Goal: Ask a question: Seek information or help from site administrators or community

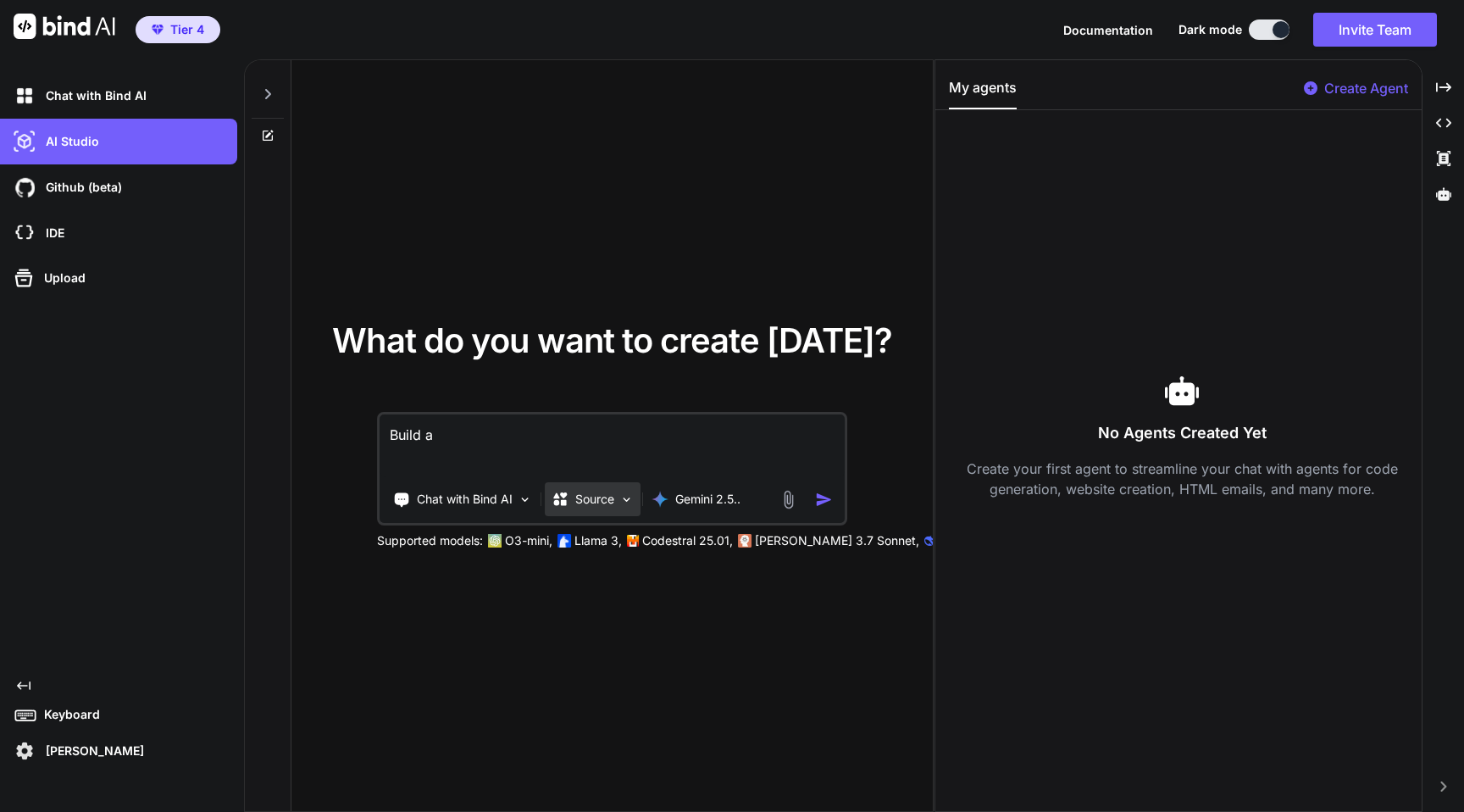
click at [596, 497] on p "Source" at bounding box center [595, 498] width 39 height 17
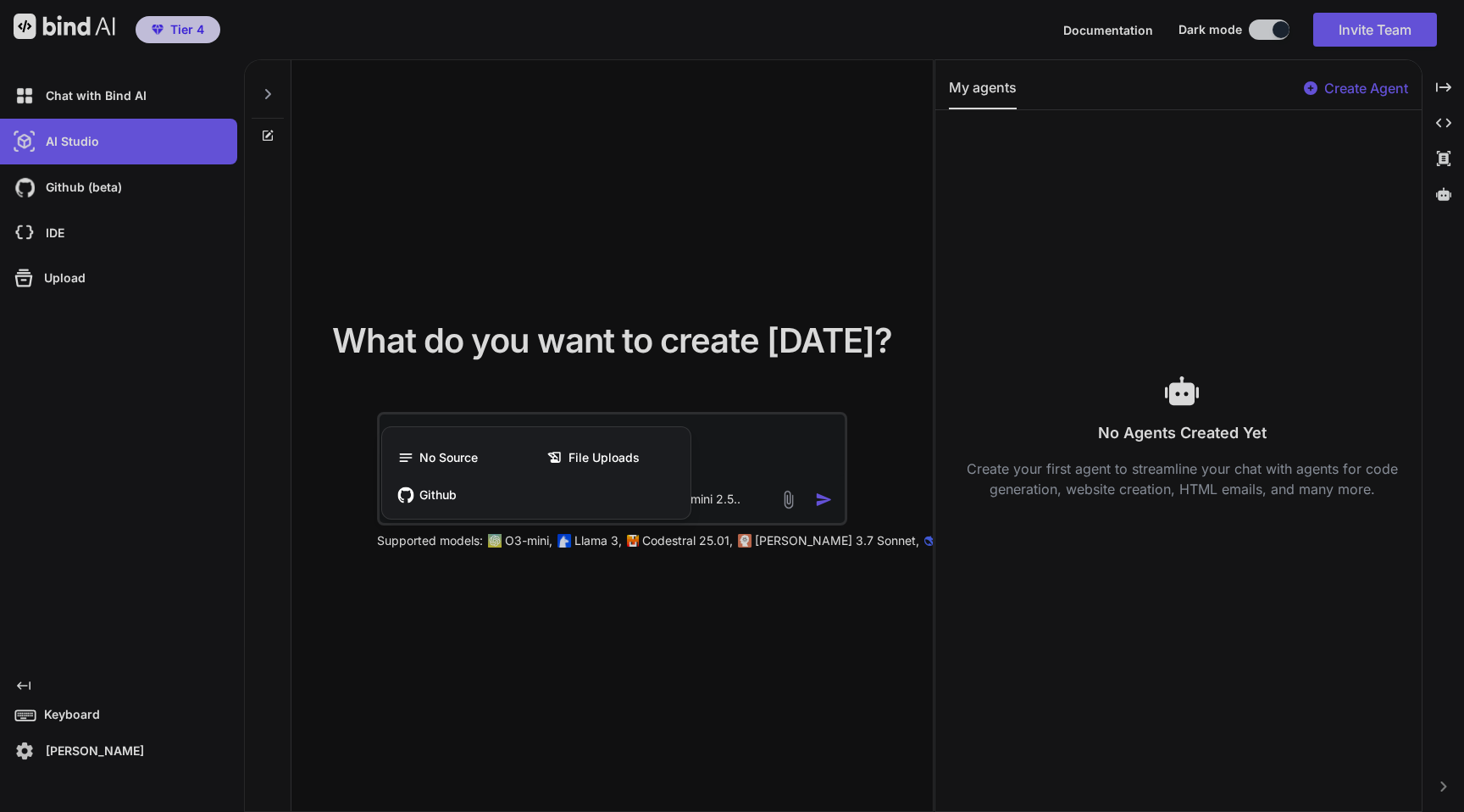
click at [719, 223] on div at bounding box center [732, 406] width 1464 height 812
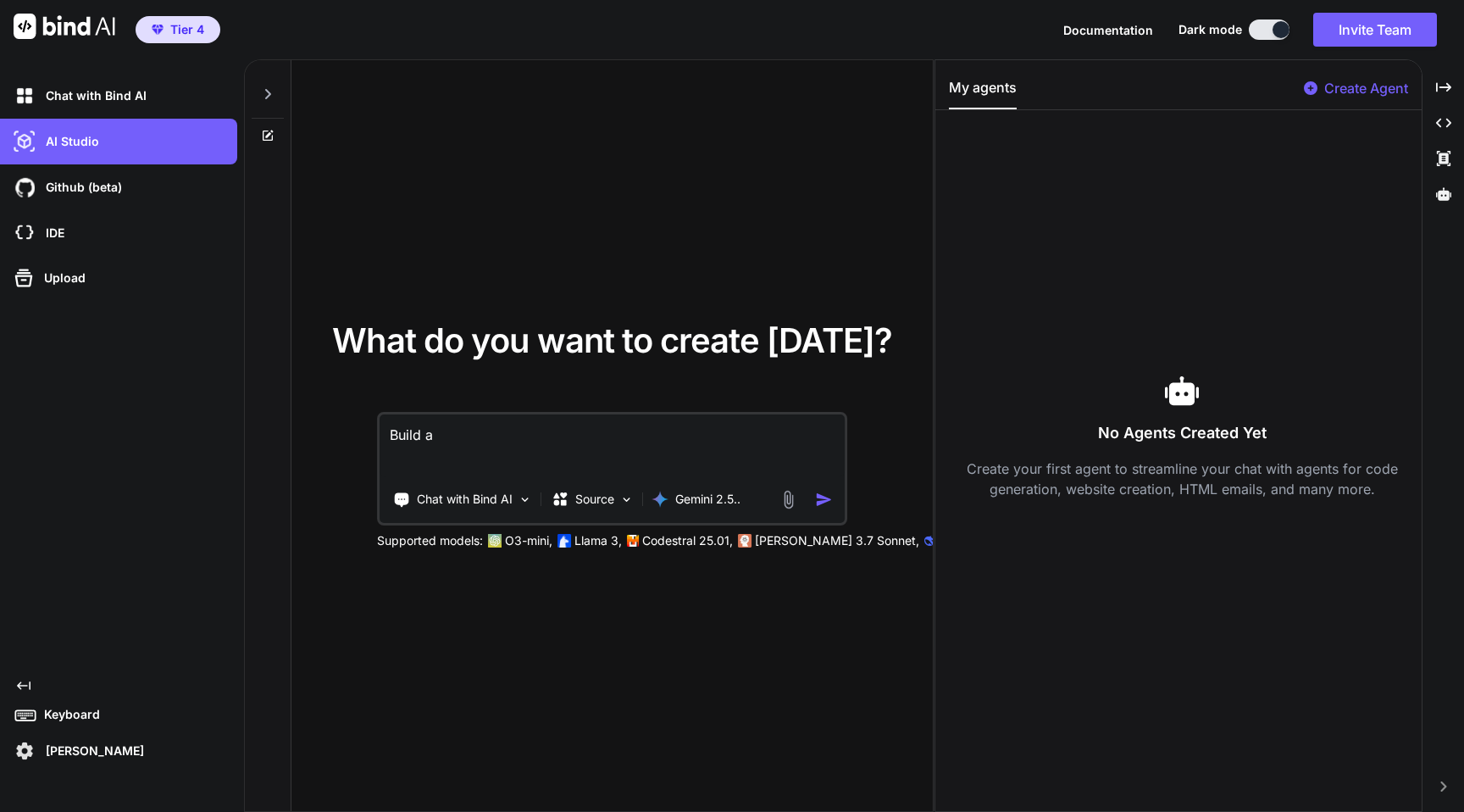
click at [663, 544] on p "Codestral 25.01," at bounding box center [687, 540] width 91 height 17
click at [613, 499] on p "Source" at bounding box center [595, 498] width 39 height 17
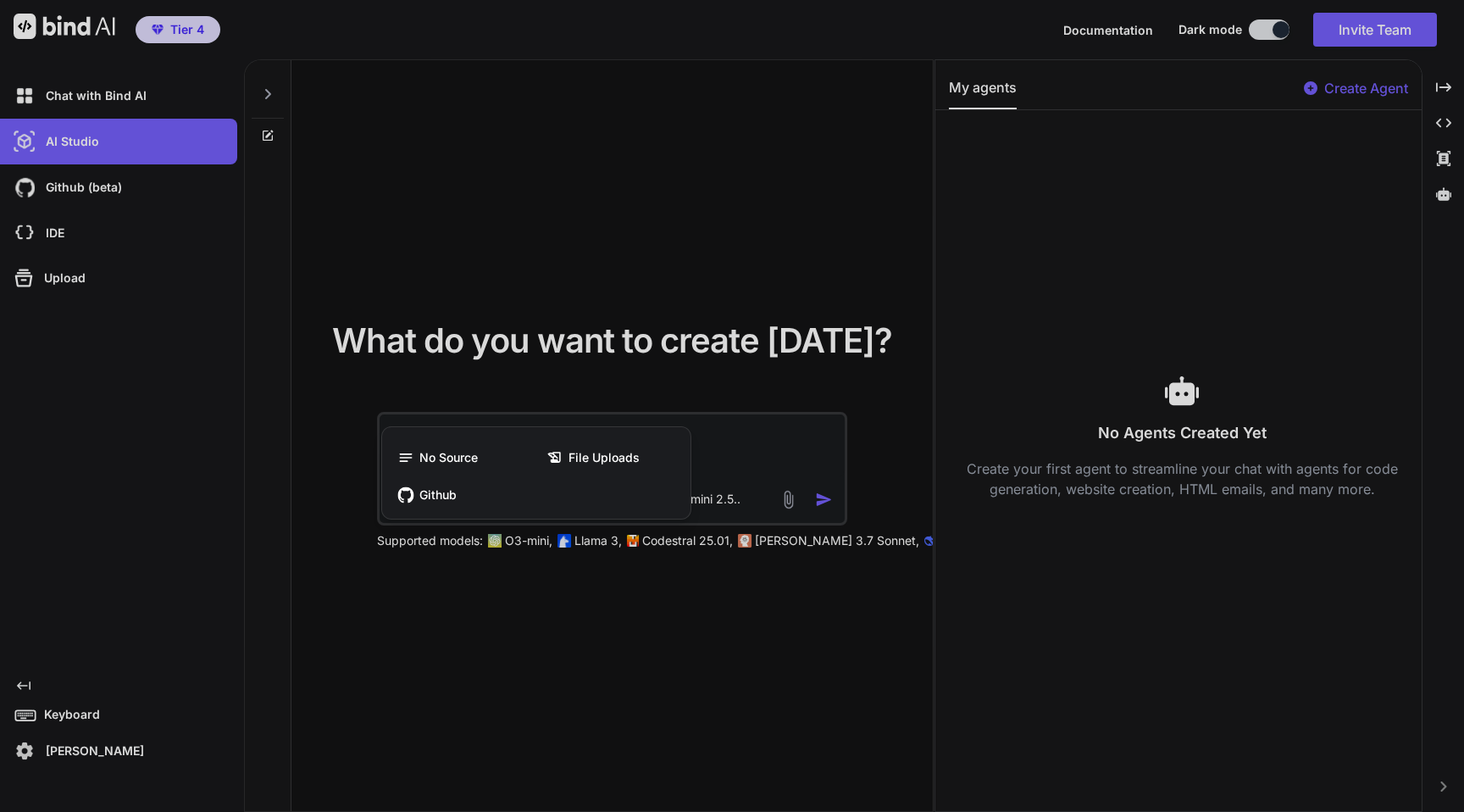
click at [565, 700] on div at bounding box center [732, 406] width 1464 height 812
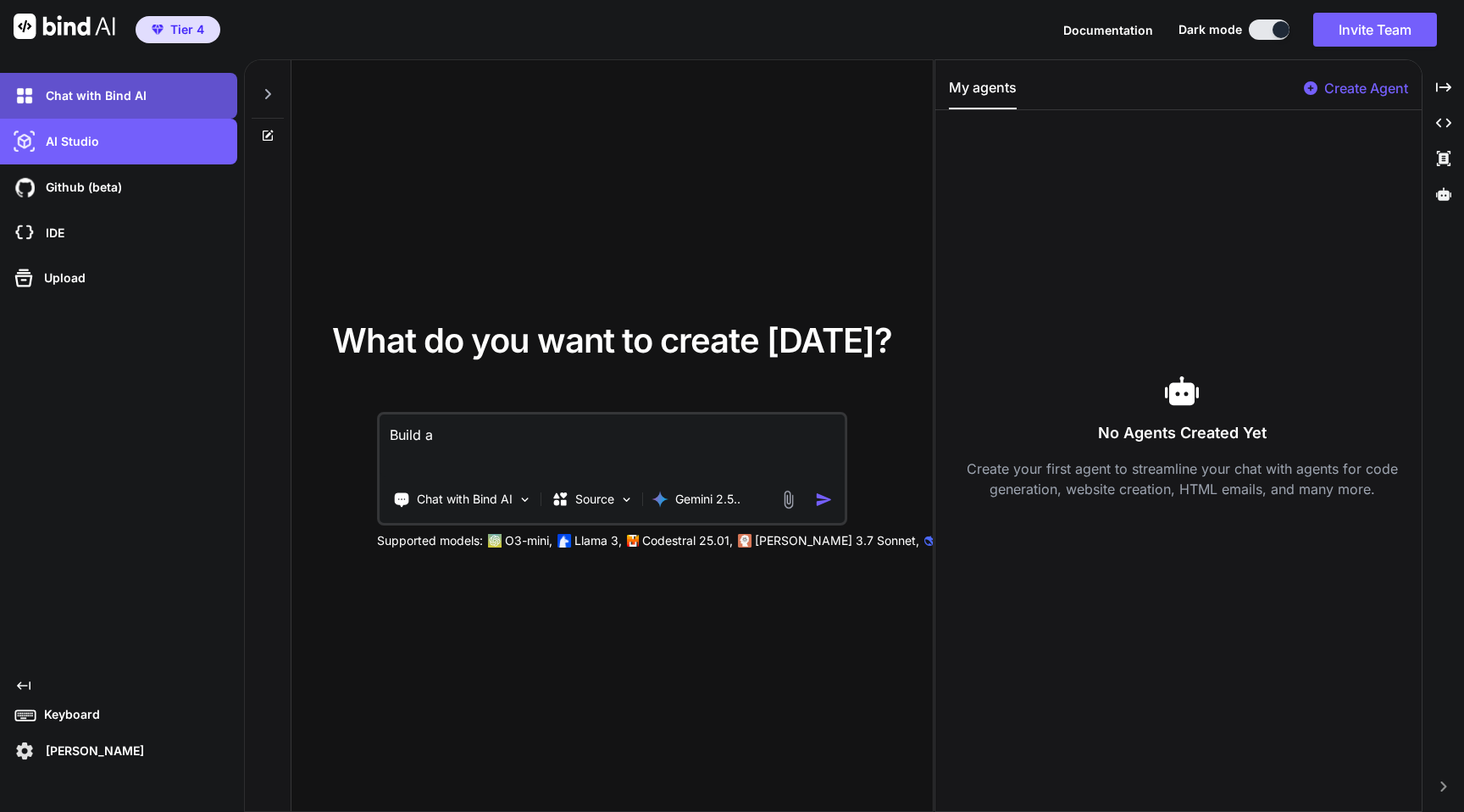
click at [165, 93] on div "Chat with Bind AI" at bounding box center [124, 96] width 227 height 29
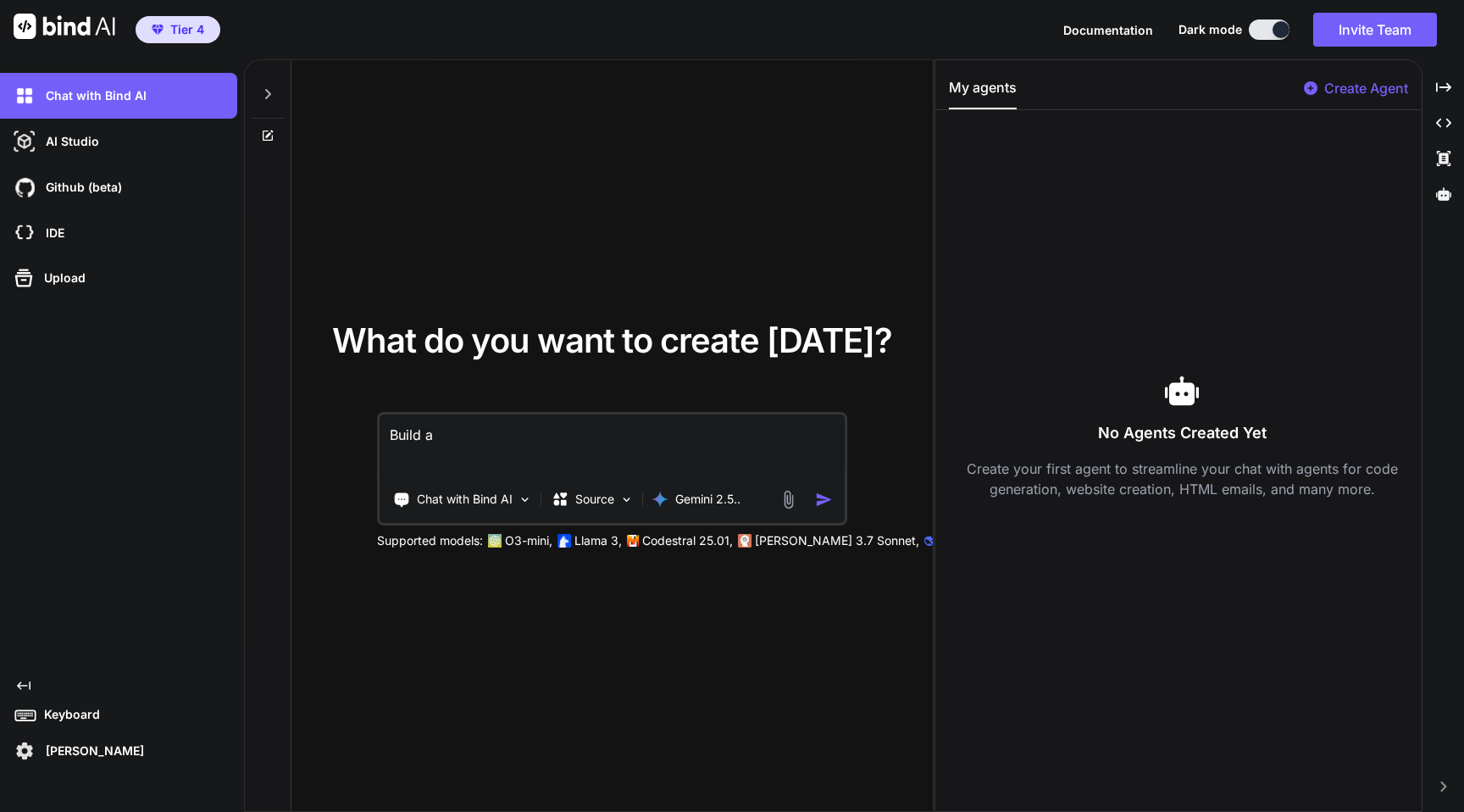
drag, startPoint x: 492, startPoint y: 439, endPoint x: 323, endPoint y: 406, distance: 172.2
click at [323, 406] on div "What do you want to create [DATE]? Build a Chat with Bind AI Source Gemini 2.5.…" at bounding box center [612, 436] width 588 height 226
type textarea "I"
type textarea "Give me a worthwhile project to build using BindAI"
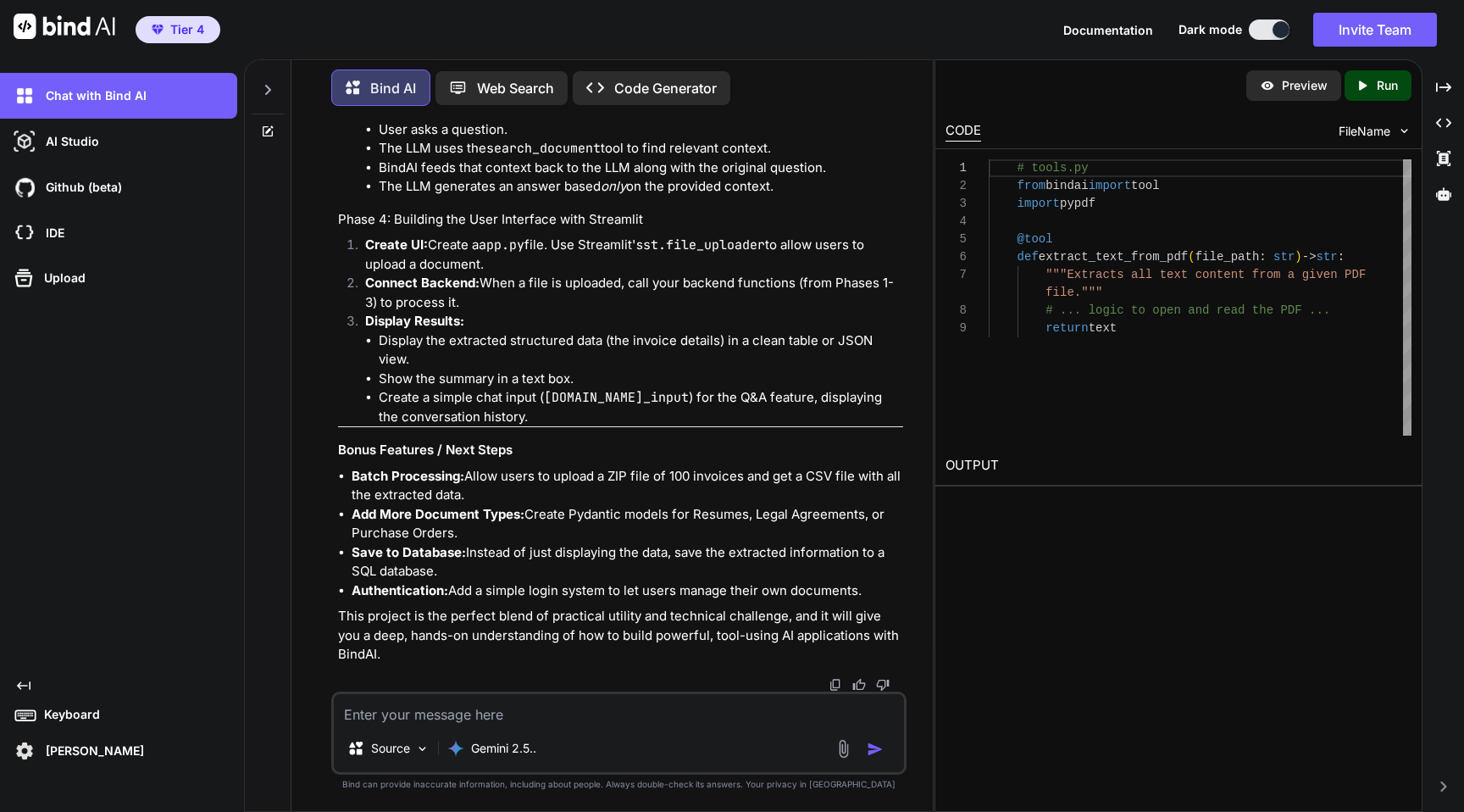
scroll to position [2159, 0]
click at [481, 703] on textarea at bounding box center [619, 709] width 570 height 31
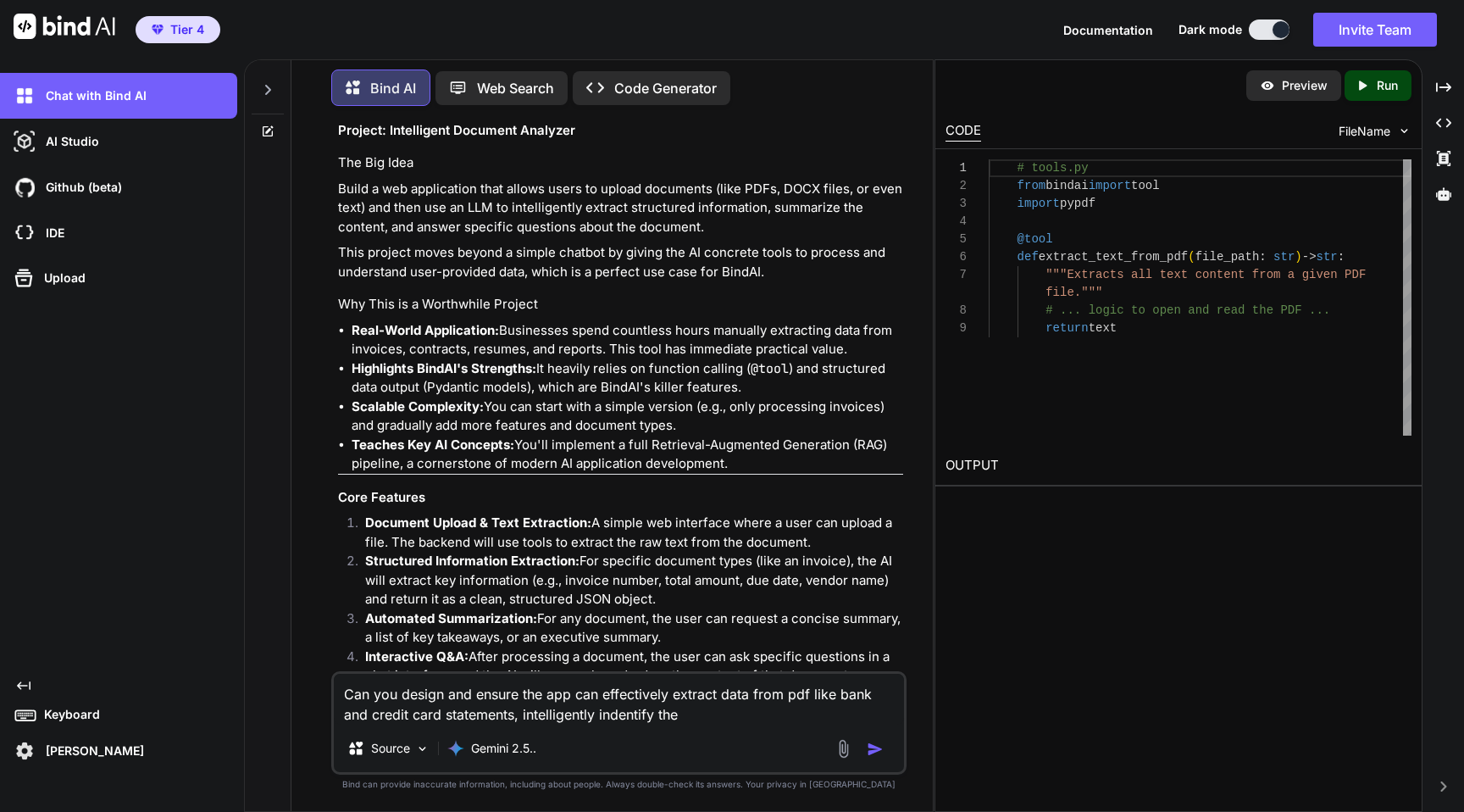
scroll to position [209, 0]
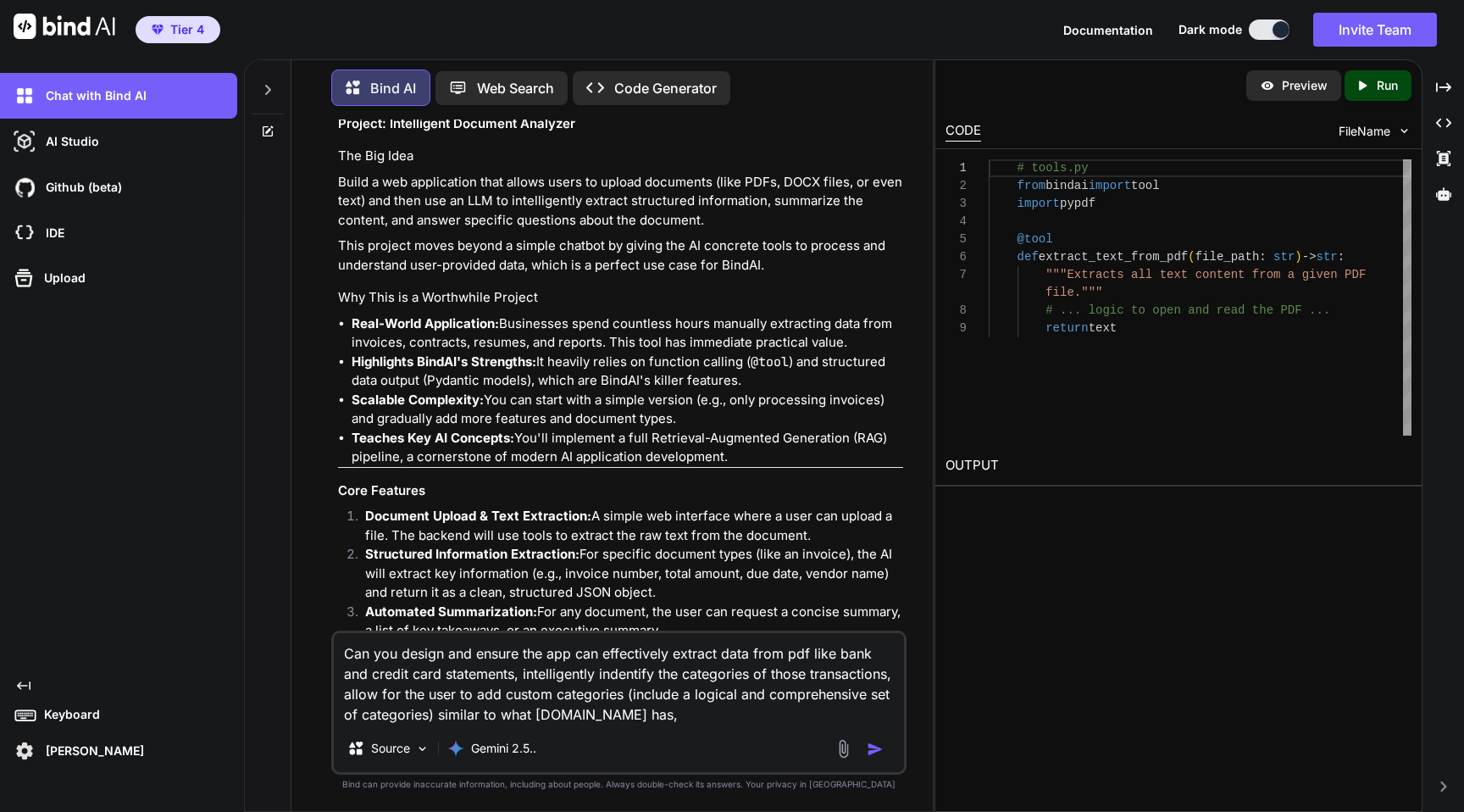
type textarea "Can you design and ensure the app can effectively extract data from pdf like ba…"
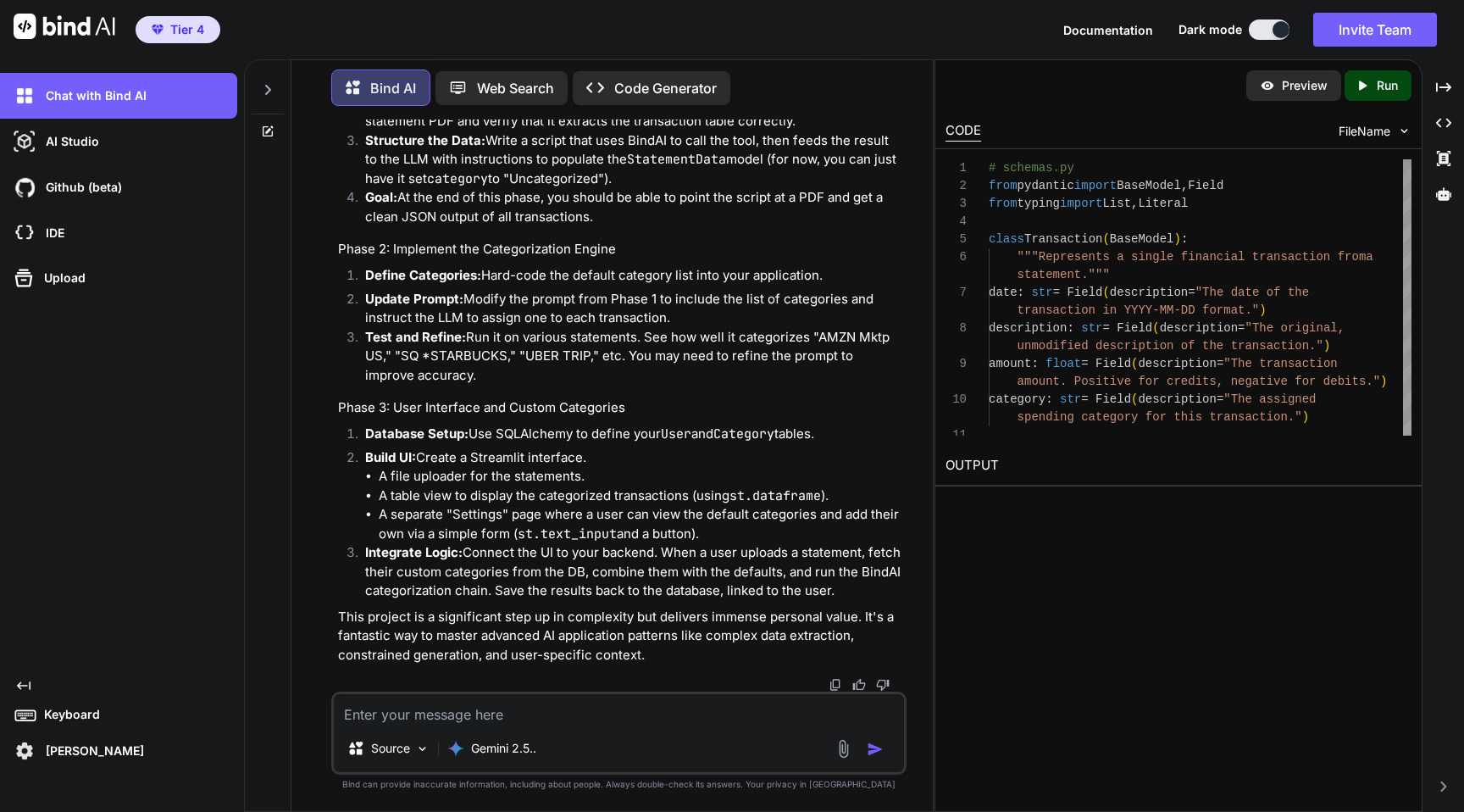
scroll to position [6336, 0]
click at [461, 711] on textarea at bounding box center [619, 709] width 570 height 31
type textarea "Q"
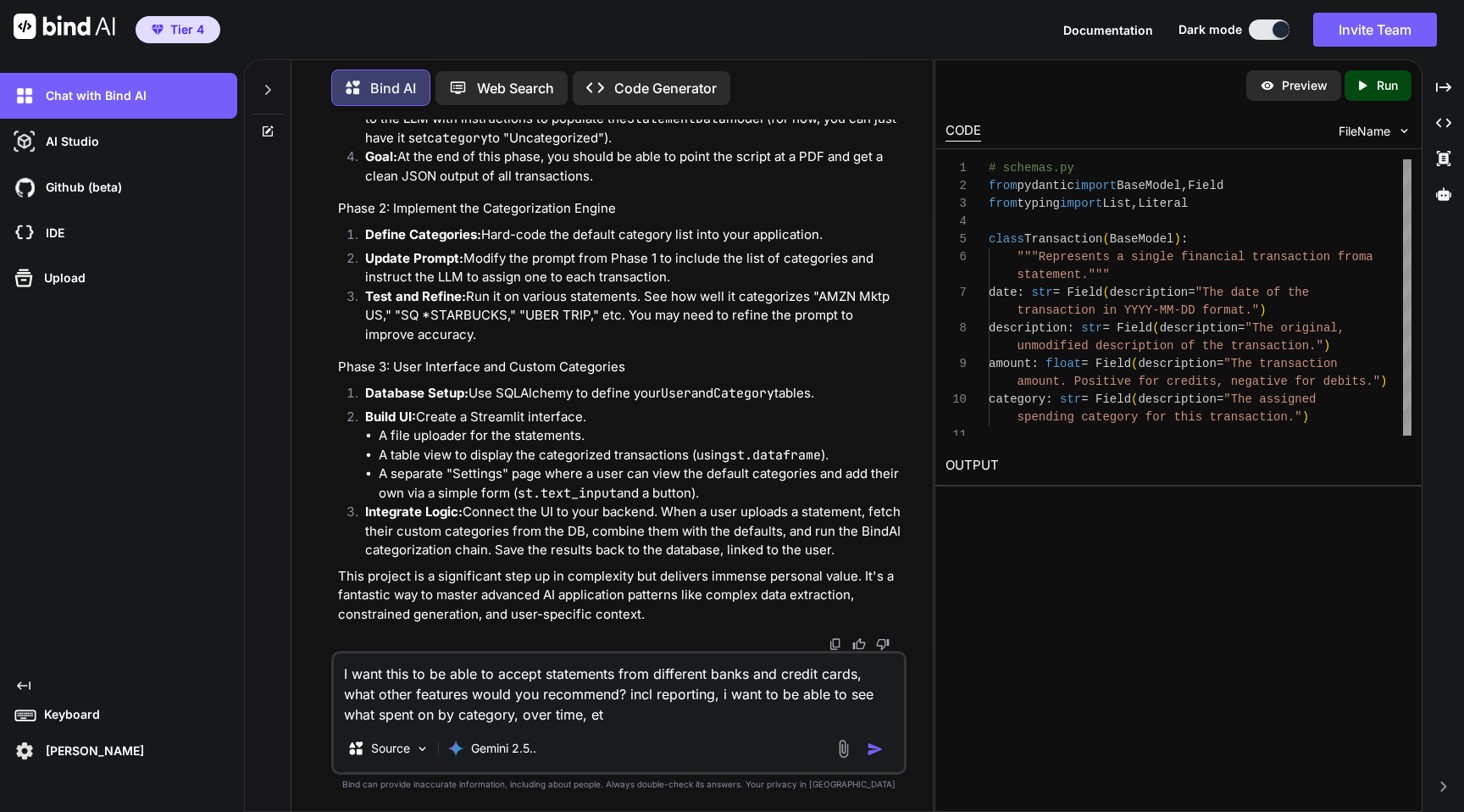
type textarea "I want this to be able to accept statements from different banks and credit car…"
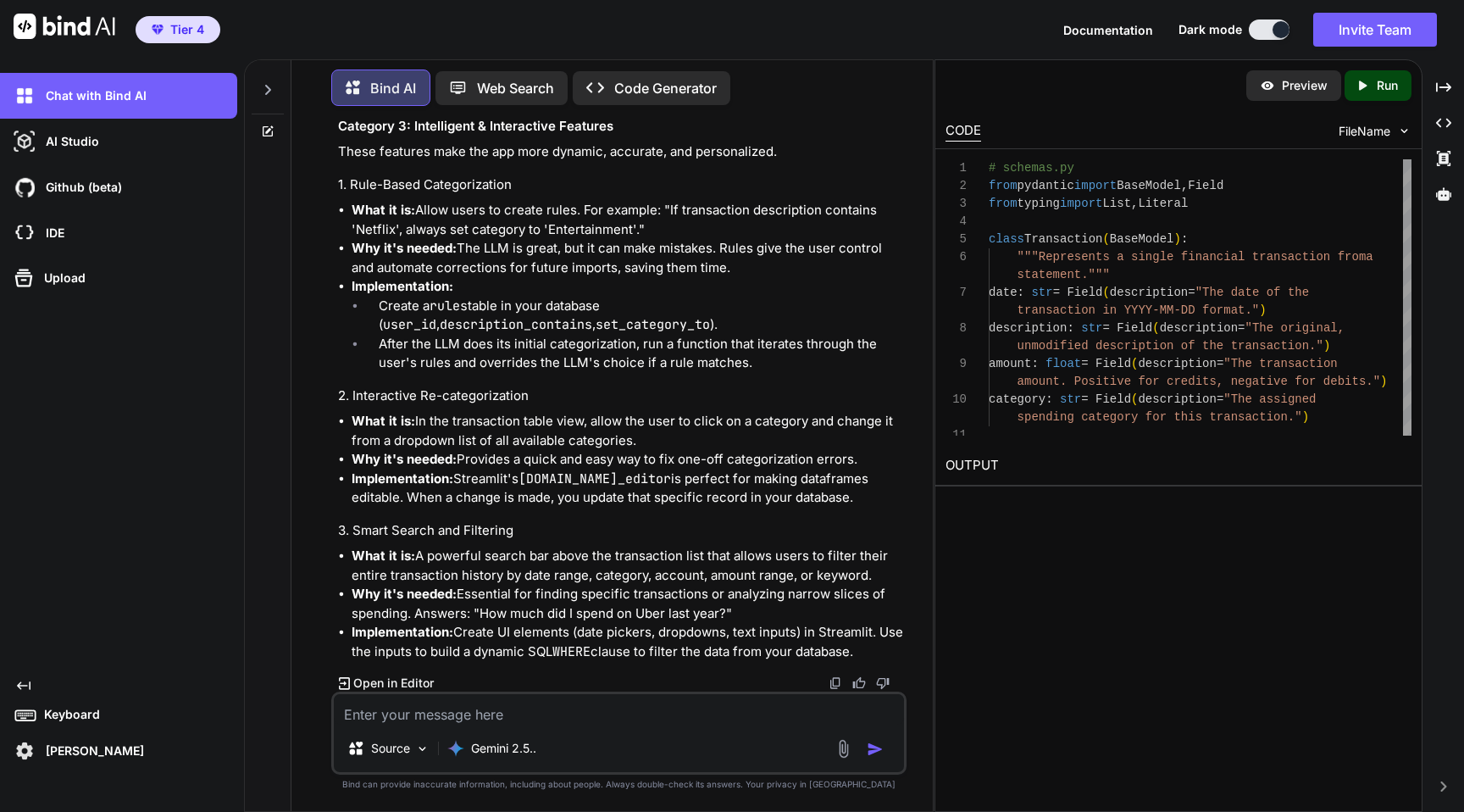
scroll to position [8653, 0]
click at [458, 714] on textarea at bounding box center [619, 709] width 570 height 31
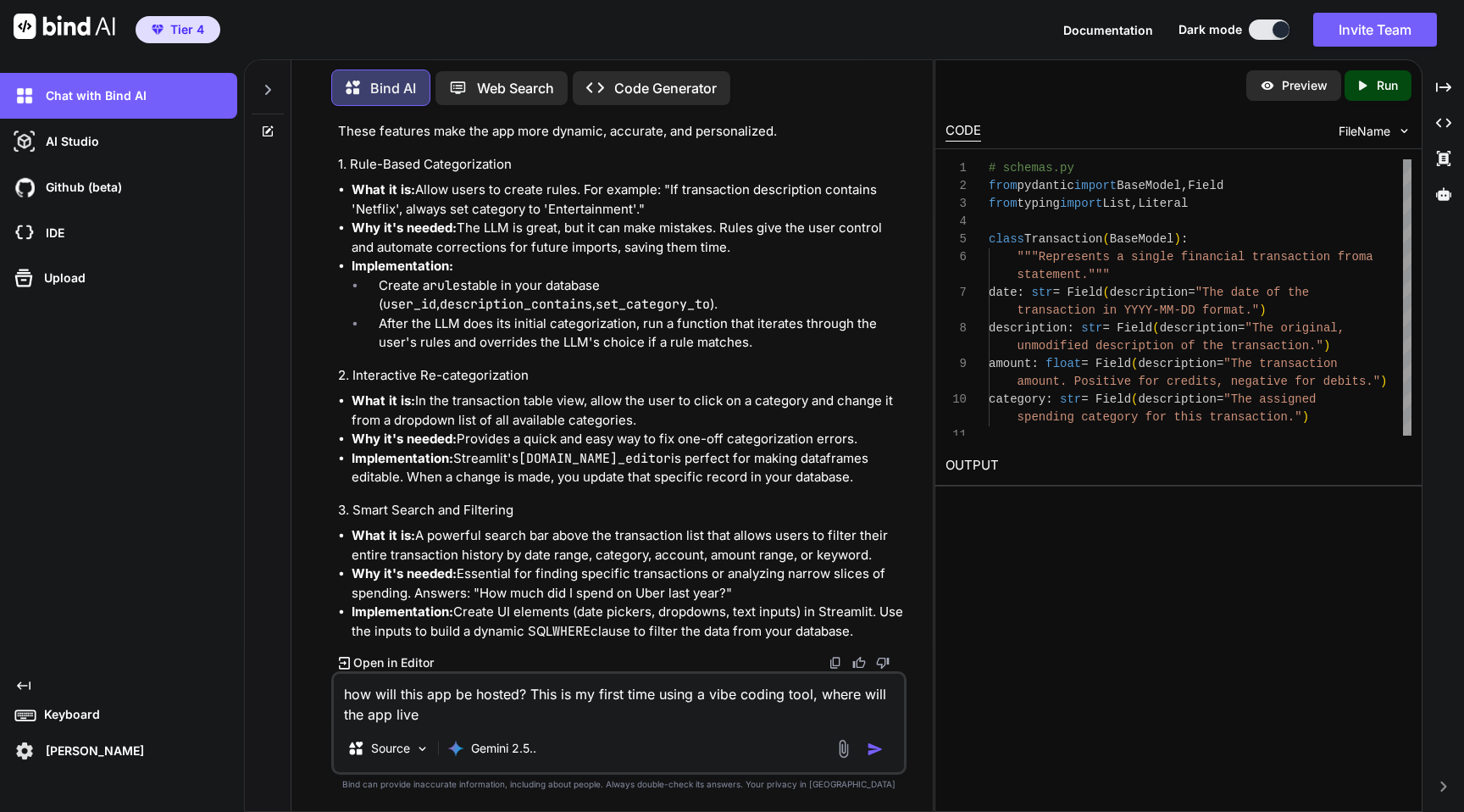
type textarea "how will this app be hosted? This is my first time using a vibe coding tool, wh…"
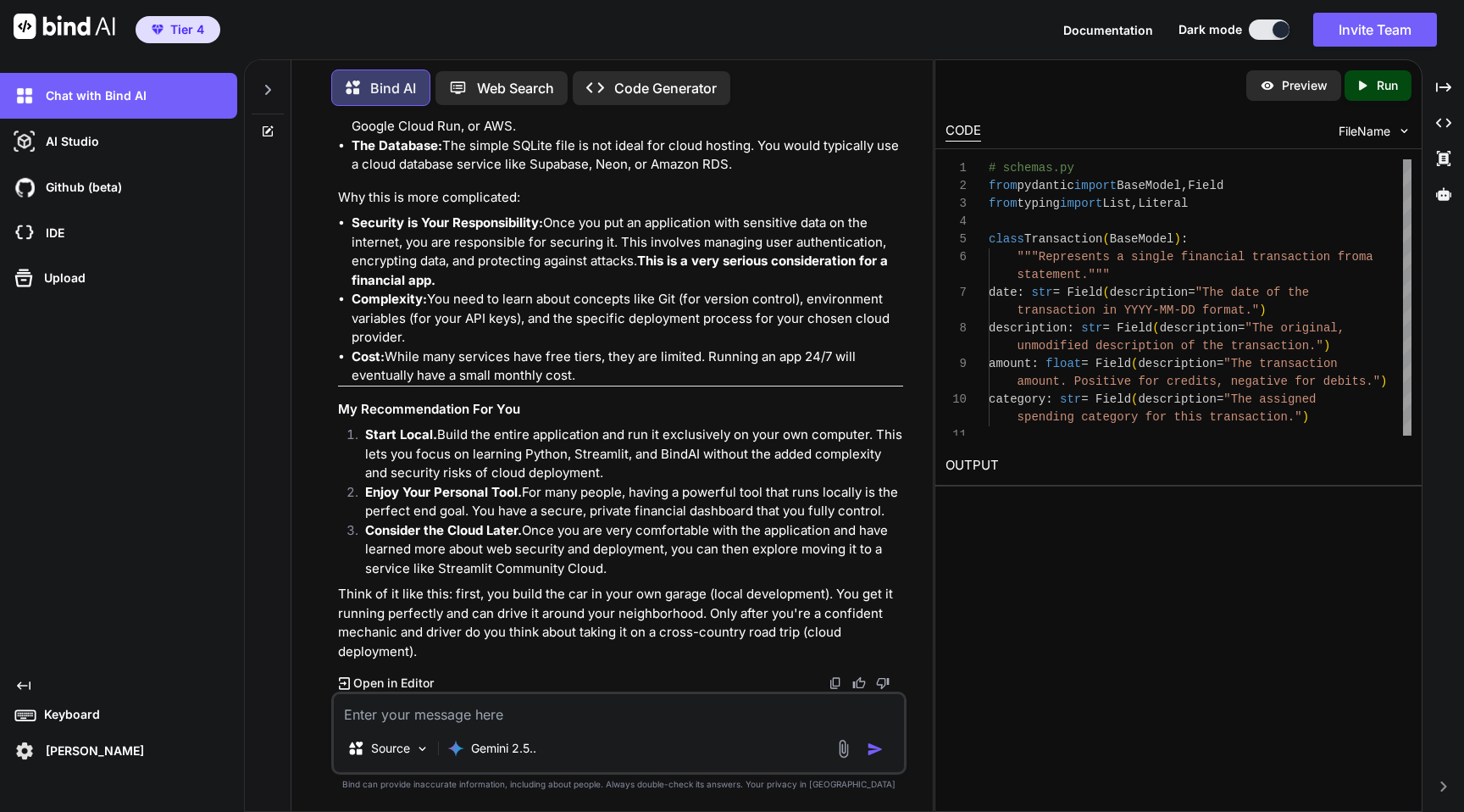
scroll to position [10396, 0]
type textarea "ok, start local. what do i do next? also ensure the uX is modern and streamlined"
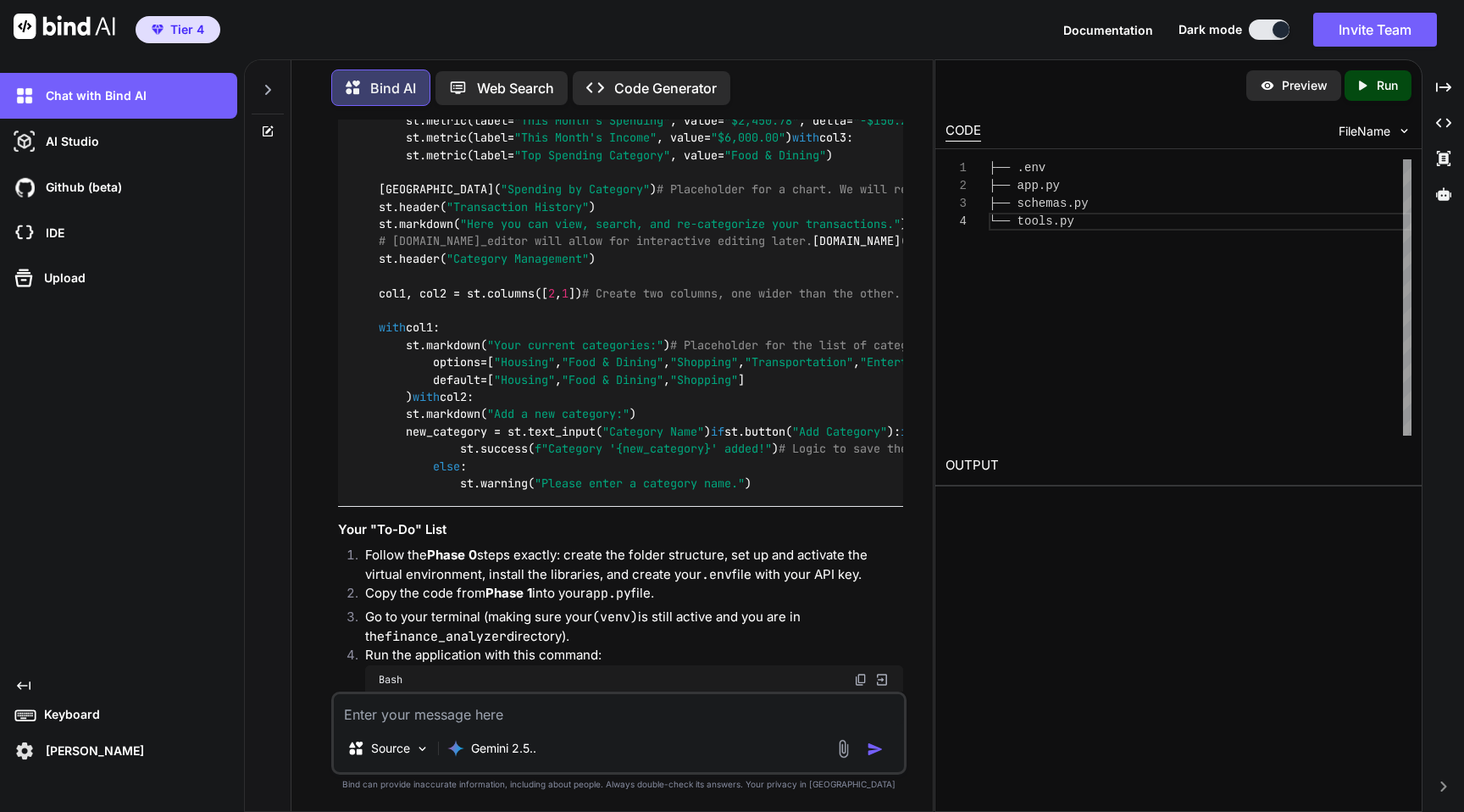
scroll to position [12340, 0]
type textarea "i'm not technical so i'm going to need you to do as much as possible or insruct…"
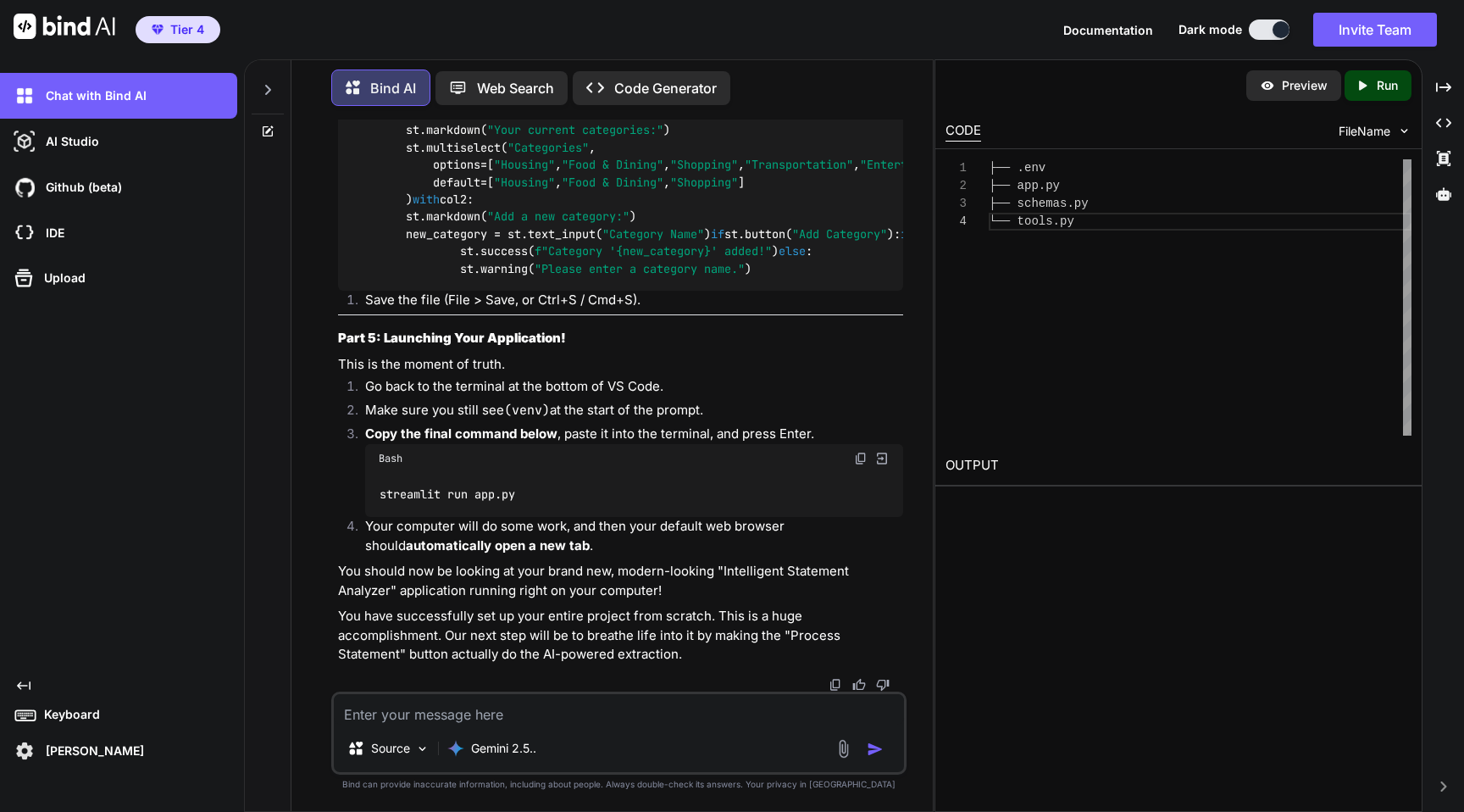
scroll to position [16657, 0]
